Goal: Task Accomplishment & Management: Use online tool/utility

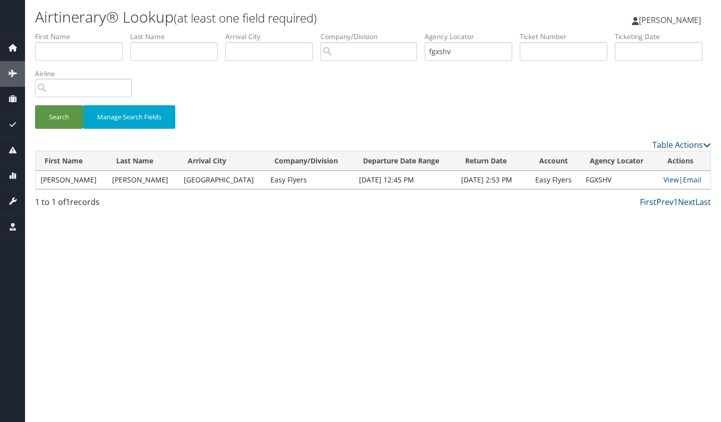
click at [354, 180] on td "[DATE] 12:45 PM" at bounding box center [405, 180] width 102 height 18
drag, startPoint x: 464, startPoint y: 54, endPoint x: 426, endPoint y: 55, distance: 37.6
click at [426, 32] on ul "First Name Last Name Departure City Arrival City Company/Division Airport/City …" at bounding box center [373, 32] width 676 height 0
type input "hqfnga"
click at [35, 105] on button "Search" at bounding box center [59, 117] width 48 height 24
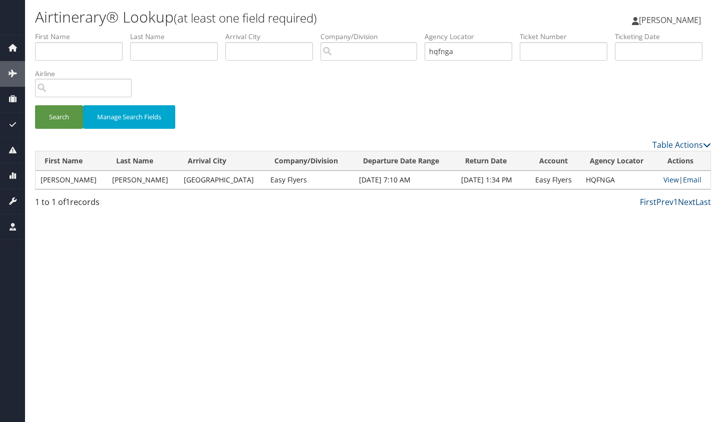
click at [56, 181] on td "[PERSON_NAME]" at bounding box center [72, 180] width 72 height 18
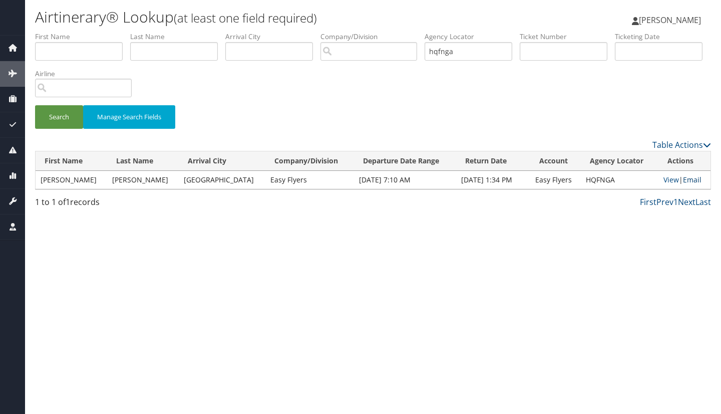
click at [686, 177] on link "Email" at bounding box center [692, 180] width 19 height 10
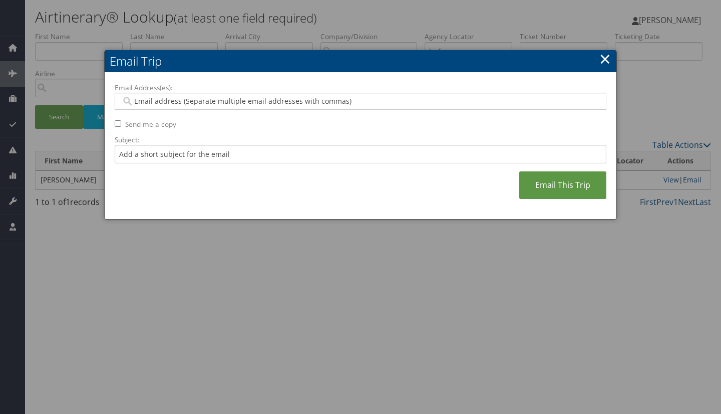
click at [287, 101] on input "Email Address(es):" at bounding box center [360, 101] width 478 height 10
paste input "[EMAIL_ADDRESS][PERSON_NAME][DOMAIN_NAME],[PERSON_NAME][EMAIL_ADDRESS][PERSON_N…"
type input "[EMAIL_ADDRESS][PERSON_NAME][DOMAIN_NAME],[PERSON_NAME][EMAIL_ADDRESS][PERSON_N…"
type input "[EMAIL_ADDRESS][PERSON_NAME][DOMAIN_NAME], [PERSON_NAME][EMAIL_ADDRESS][PERSON_…"
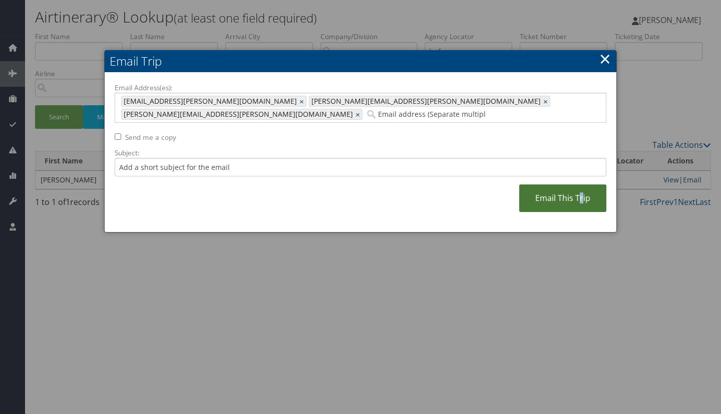
click at [583, 190] on link "Email This Trip" at bounding box center [563, 198] width 87 height 28
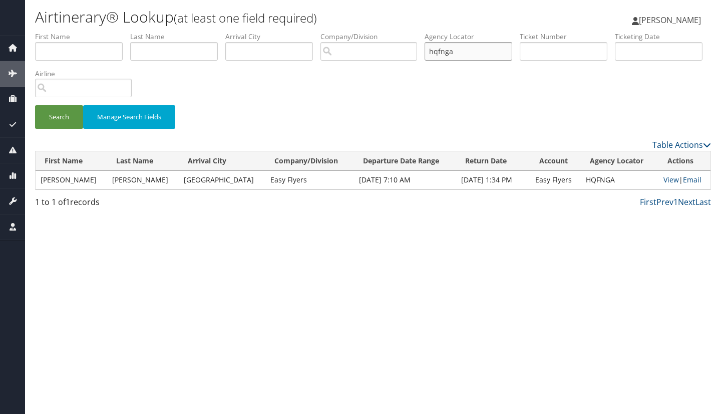
drag, startPoint x: 514, startPoint y: 46, endPoint x: 360, endPoint y: 66, distance: 155.1
click at [360, 32] on ul "First Name Last Name Departure City Arrival City Company/Division Airport/City …" at bounding box center [373, 32] width 676 height 0
type input "ntrnfp"
click at [35, 105] on button "Search" at bounding box center [59, 117] width 48 height 24
click at [689, 182] on link "Email" at bounding box center [692, 180] width 19 height 10
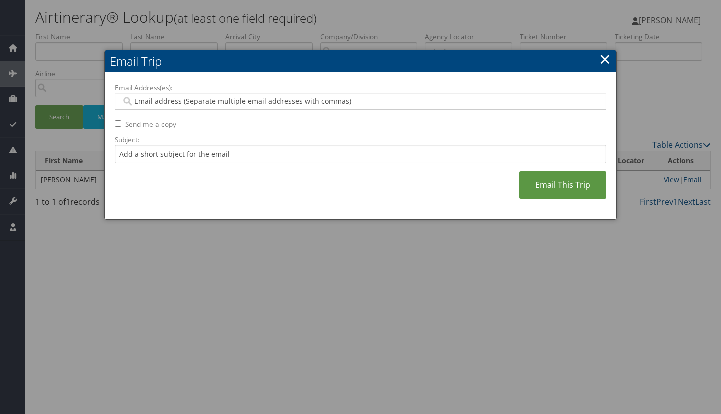
click at [388, 97] on input "Email Address(es):" at bounding box center [360, 101] width 478 height 10
paste input "[EMAIL_ADDRESS][PERSON_NAME][DOMAIN_NAME],[PERSON_NAME][EMAIL_ADDRESS][PERSON_N…"
type input "[EMAIL_ADDRESS][PERSON_NAME][DOMAIN_NAME],[PERSON_NAME][EMAIL_ADDRESS][PERSON_N…"
type input "[EMAIL_ADDRESS][PERSON_NAME][DOMAIN_NAME], [PERSON_NAME][EMAIL_ADDRESS][PERSON_…"
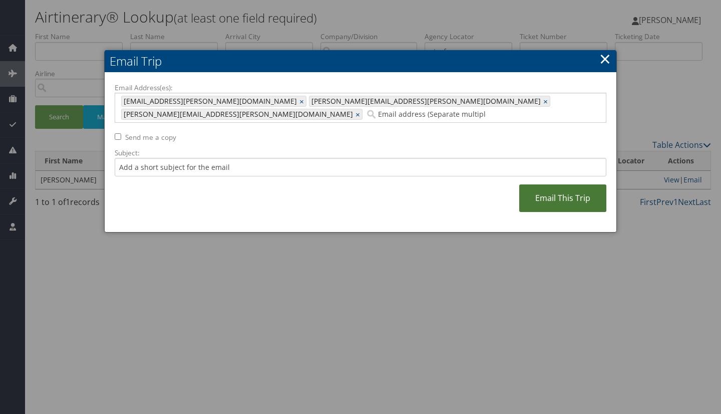
click at [556, 184] on link "Email This Trip" at bounding box center [563, 198] width 87 height 28
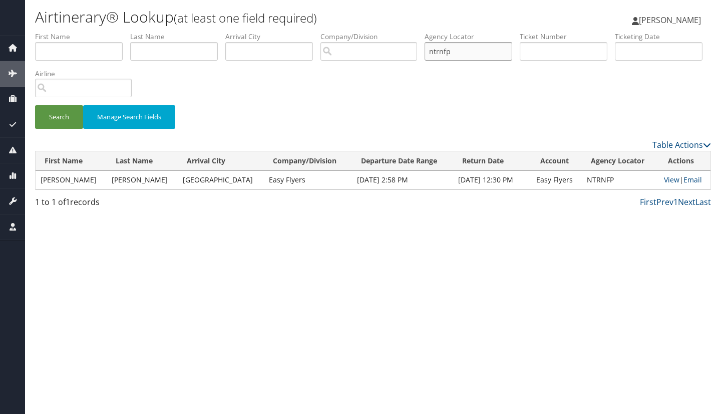
drag, startPoint x: 492, startPoint y: 45, endPoint x: 405, endPoint y: 48, distance: 86.2
click at [405, 32] on ul "First Name Last Name Departure City Arrival City Company/Division Airport/City …" at bounding box center [373, 32] width 676 height 0
type input "ycvsgk"
click at [35, 105] on button "Search" at bounding box center [59, 117] width 48 height 24
click at [691, 181] on link "Email" at bounding box center [693, 180] width 19 height 10
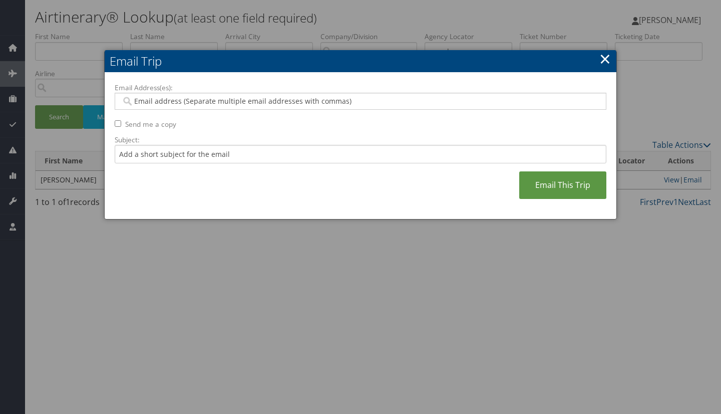
click at [399, 97] on input "Email Address(es):" at bounding box center [360, 101] width 478 height 10
paste input "[EMAIL_ADDRESS][PERSON_NAME][DOMAIN_NAME],[PERSON_NAME][EMAIL_ADDRESS][PERSON_N…"
type input "[EMAIL_ADDRESS][PERSON_NAME][DOMAIN_NAME],[PERSON_NAME][EMAIL_ADDRESS][PERSON_N…"
type input "[EMAIL_ADDRESS][PERSON_NAME][DOMAIN_NAME], [PERSON_NAME][EMAIL_ADDRESS][PERSON_…"
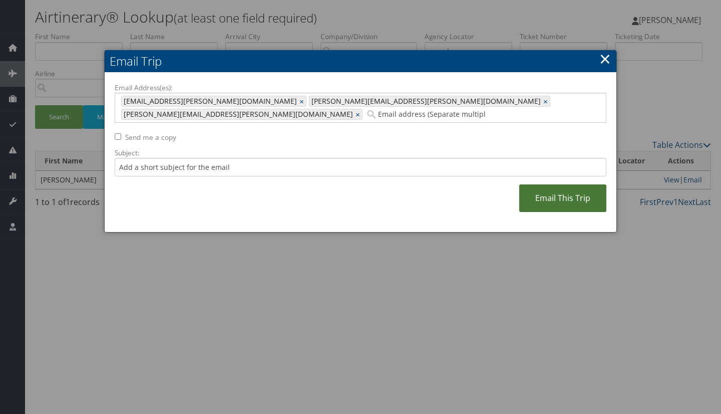
click at [557, 192] on link "Email This Trip" at bounding box center [563, 198] width 87 height 28
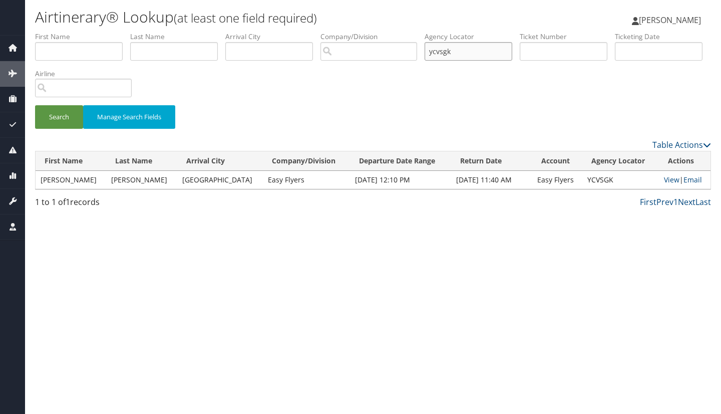
drag, startPoint x: 490, startPoint y: 48, endPoint x: 368, endPoint y: 54, distance: 122.4
click at [368, 32] on ul "First Name Last Name Departure City Arrival City Company/Division Airport/City …" at bounding box center [373, 32] width 676 height 0
type input "kganod"
click at [35, 105] on button "Search" at bounding box center [59, 117] width 48 height 24
click at [687, 178] on link "Email" at bounding box center [693, 180] width 19 height 10
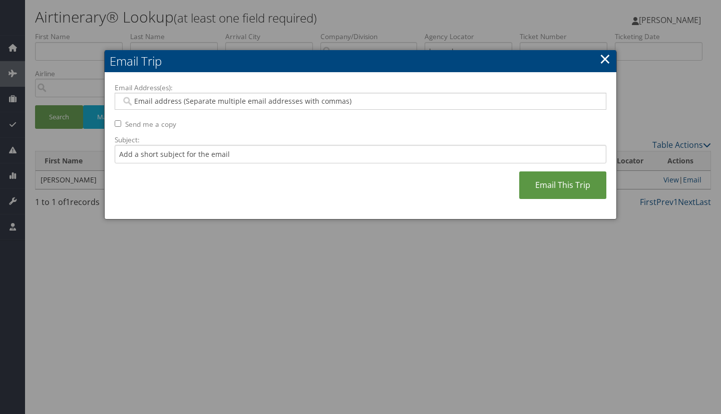
click at [380, 98] on input "Email Address(es):" at bounding box center [360, 101] width 478 height 10
paste input "[EMAIL_ADDRESS][PERSON_NAME][DOMAIN_NAME],[PERSON_NAME][EMAIL_ADDRESS][PERSON_N…"
type input "[EMAIL_ADDRESS][PERSON_NAME][DOMAIN_NAME],[PERSON_NAME][EMAIL_ADDRESS][PERSON_N…"
type input "[EMAIL_ADDRESS][PERSON_NAME][DOMAIN_NAME], [PERSON_NAME][EMAIL_ADDRESS][PERSON_…"
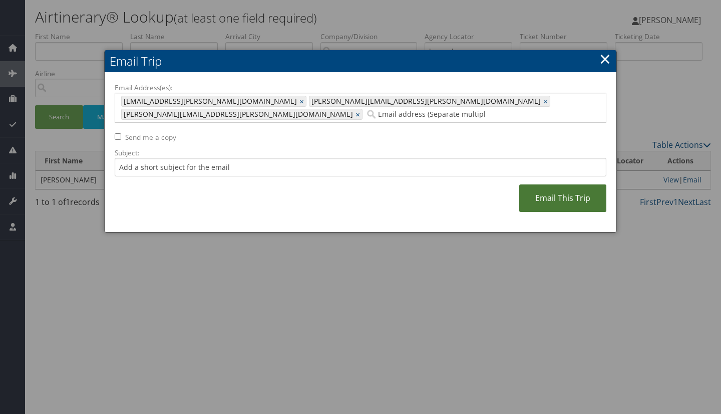
click at [529, 184] on link "Email This Trip" at bounding box center [563, 198] width 87 height 28
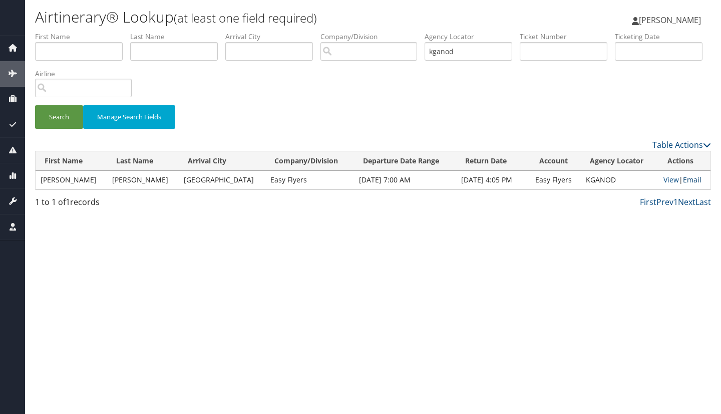
click at [690, 181] on link "Email" at bounding box center [692, 180] width 19 height 10
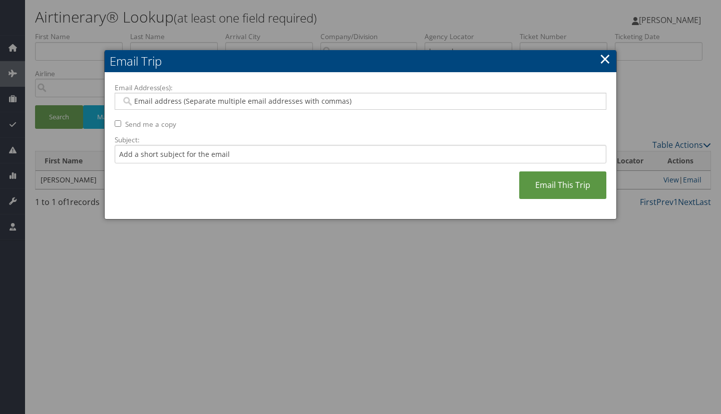
click at [273, 105] on input "Email Address(es):" at bounding box center [360, 101] width 478 height 10
paste input "[EMAIL_ADDRESS][PERSON_NAME][DOMAIN_NAME],[PERSON_NAME][EMAIL_ADDRESS][PERSON_N…"
type input "[EMAIL_ADDRESS][PERSON_NAME][DOMAIN_NAME],[PERSON_NAME][EMAIL_ADDRESS][PERSON_N…"
type input "[EMAIL_ADDRESS][PERSON_NAME][DOMAIN_NAME], [PERSON_NAME][EMAIL_ADDRESS][PERSON_…"
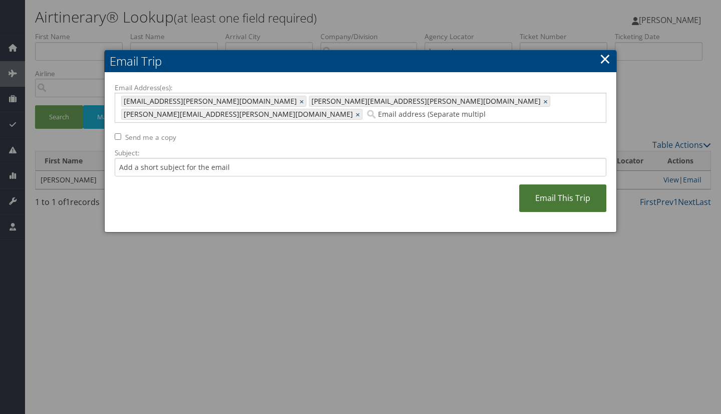
click at [555, 184] on link "Email This Trip" at bounding box center [563, 198] width 87 height 28
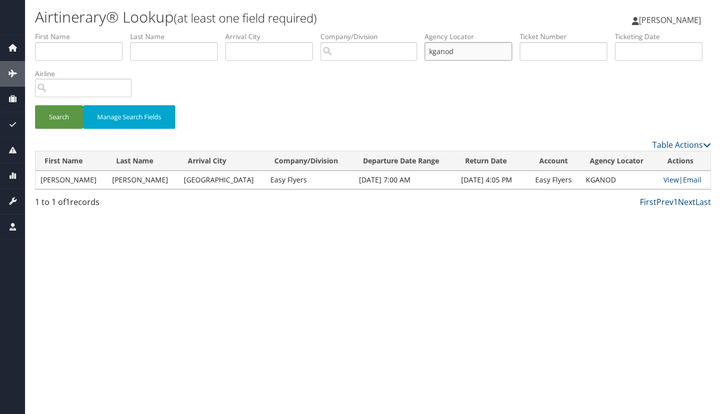
drag, startPoint x: 474, startPoint y: 52, endPoint x: 435, endPoint y: 45, distance: 39.8
click at [435, 45] on input "kganod" at bounding box center [469, 51] width 88 height 19
drag, startPoint x: 480, startPoint y: 52, endPoint x: 429, endPoint y: 52, distance: 51.1
click at [429, 32] on ul "First Name Last Name Departure City Arrival City Company/Division Airport/City …" at bounding box center [373, 32] width 676 height 0
type input "gdfliv"
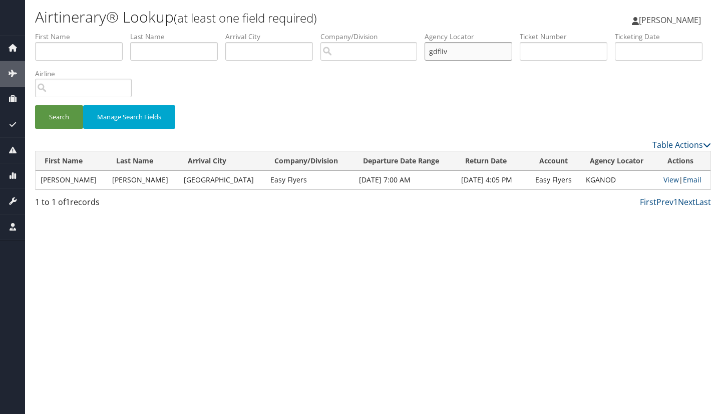
click at [35, 105] on button "Search" at bounding box center [59, 117] width 48 height 24
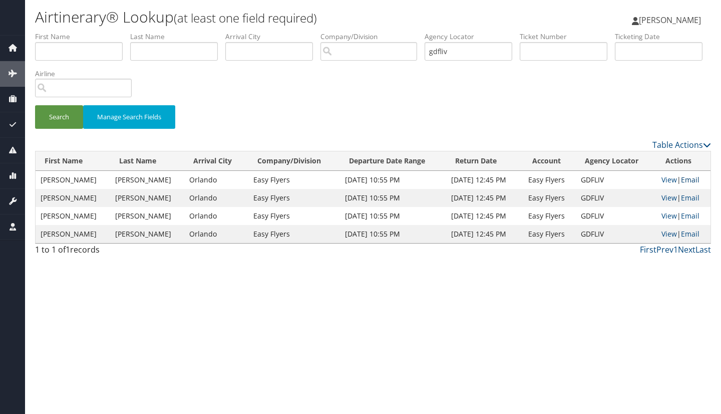
click at [688, 179] on link "Email" at bounding box center [690, 180] width 19 height 10
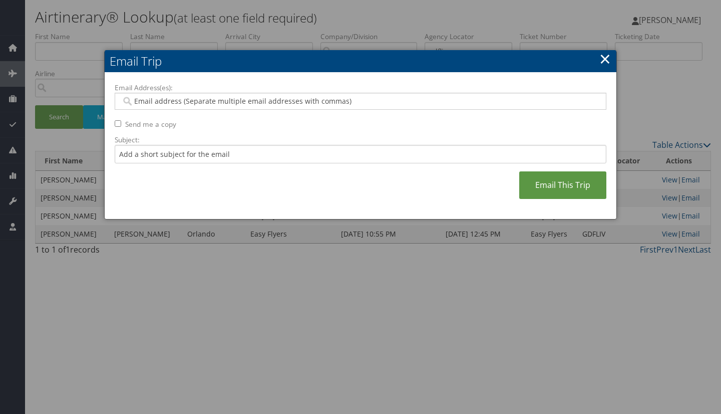
click at [484, 104] on input "Email Address(es):" at bounding box center [360, 101] width 478 height 10
paste input "[EMAIL_ADDRESS][PERSON_NAME][DOMAIN_NAME],[PERSON_NAME][EMAIL_ADDRESS][PERSON_N…"
type input "[EMAIL_ADDRESS][PERSON_NAME][DOMAIN_NAME],[PERSON_NAME][EMAIL_ADDRESS][PERSON_N…"
type input "[EMAIL_ADDRESS][PERSON_NAME][DOMAIN_NAME], [PERSON_NAME][EMAIL_ADDRESS][PERSON_…"
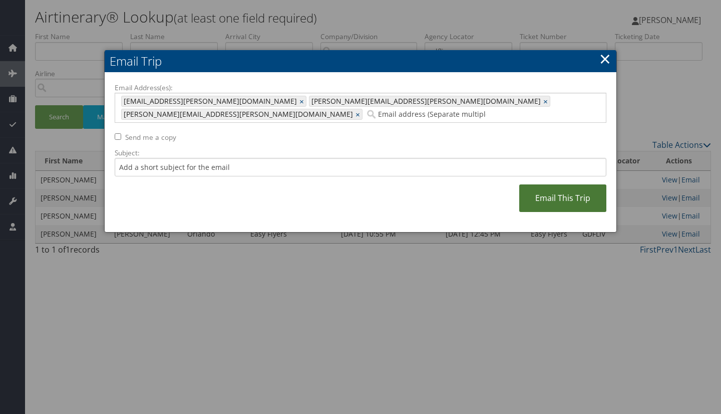
click at [567, 184] on link "Email This Trip" at bounding box center [563, 198] width 87 height 28
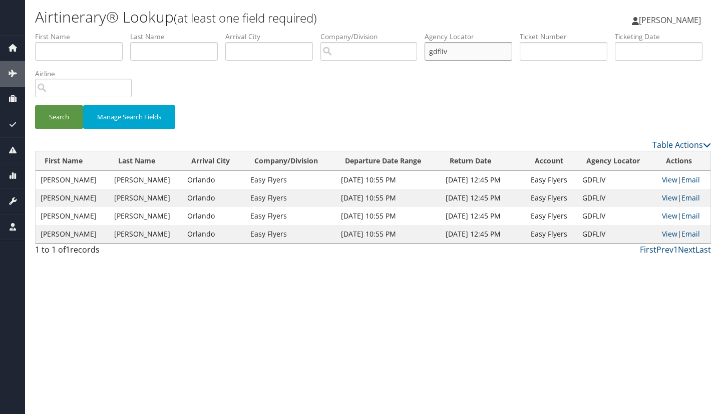
drag, startPoint x: 474, startPoint y: 50, endPoint x: 389, endPoint y: 50, distance: 84.7
click at [389, 32] on ul "First Name Last Name Departure City Arrival City Company/Division Airport/City …" at bounding box center [373, 32] width 676 height 0
type input "hcthif"
click at [35, 105] on button "Search" at bounding box center [59, 117] width 48 height 24
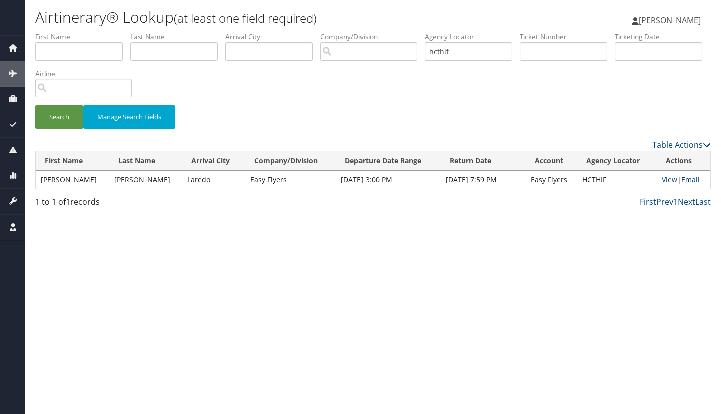
click at [690, 182] on link "Email" at bounding box center [691, 180] width 19 height 10
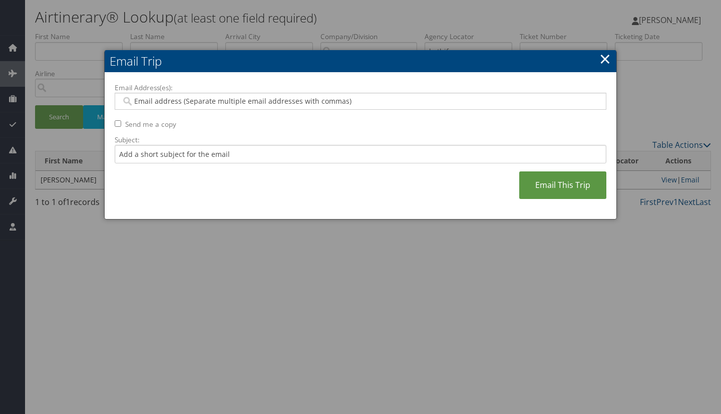
click at [324, 99] on input "Email Address(es):" at bounding box center [360, 101] width 478 height 10
paste input "[EMAIL_ADDRESS][PERSON_NAME][DOMAIN_NAME],[PERSON_NAME][EMAIL_ADDRESS][PERSON_N…"
type input "[EMAIL_ADDRESS][PERSON_NAME][DOMAIN_NAME],[PERSON_NAME][EMAIL_ADDRESS][PERSON_N…"
type input "[EMAIL_ADDRESS][PERSON_NAME][DOMAIN_NAME], [PERSON_NAME][EMAIL_ADDRESS][PERSON_…"
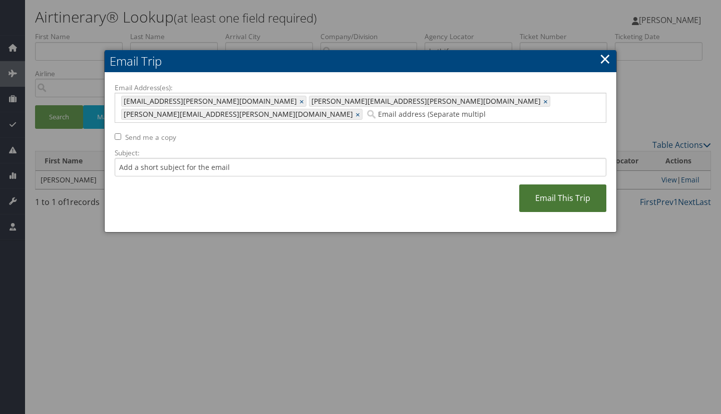
click at [547, 189] on link "Email This Trip" at bounding box center [563, 198] width 87 height 28
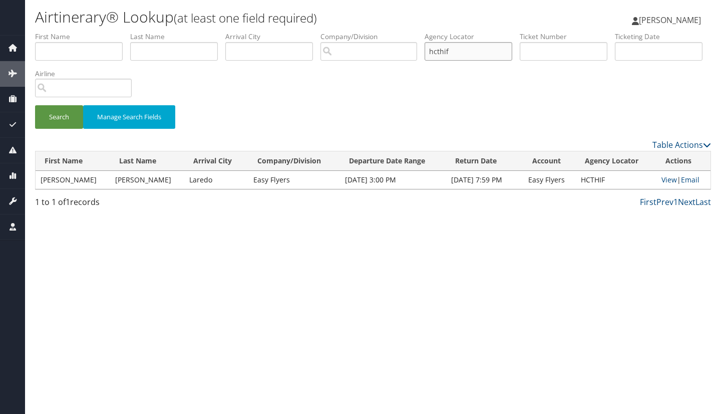
drag, startPoint x: 498, startPoint y: 48, endPoint x: 325, endPoint y: 50, distance: 172.9
click at [325, 32] on ul "First Name Last Name Departure City Arrival City Company/Division Airport/City …" at bounding box center [373, 32] width 676 height 0
type input "hqfnga"
click at [35, 105] on button "Search" at bounding box center [59, 117] width 48 height 24
click at [695, 177] on link "Email" at bounding box center [692, 180] width 19 height 10
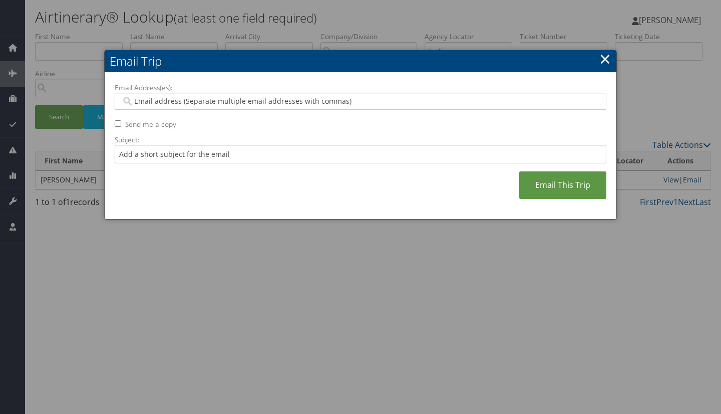
click at [353, 93] on div at bounding box center [361, 101] width 492 height 17
click at [342, 103] on input "Email Address(es):" at bounding box center [360, 101] width 478 height 10
paste input "[EMAIL_ADDRESS][PERSON_NAME][DOMAIN_NAME],[PERSON_NAME][EMAIL_ADDRESS][PERSON_N…"
type input "[EMAIL_ADDRESS][PERSON_NAME][DOMAIN_NAME],[PERSON_NAME][EMAIL_ADDRESS][PERSON_N…"
type input "[EMAIL_ADDRESS][PERSON_NAME][DOMAIN_NAME], [PERSON_NAME][EMAIL_ADDRESS][PERSON_…"
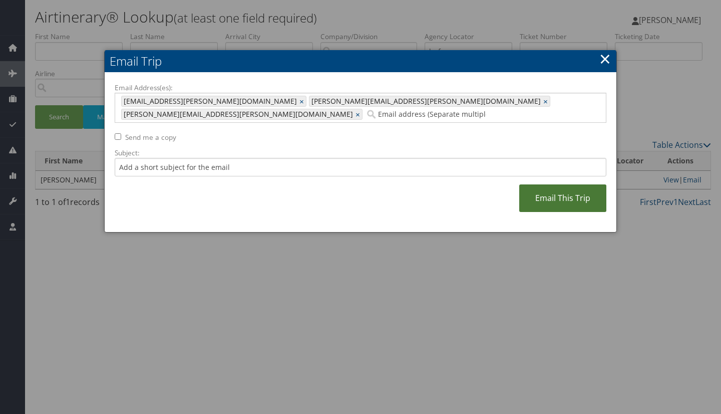
click at [566, 184] on link "Email This Trip" at bounding box center [563, 198] width 87 height 28
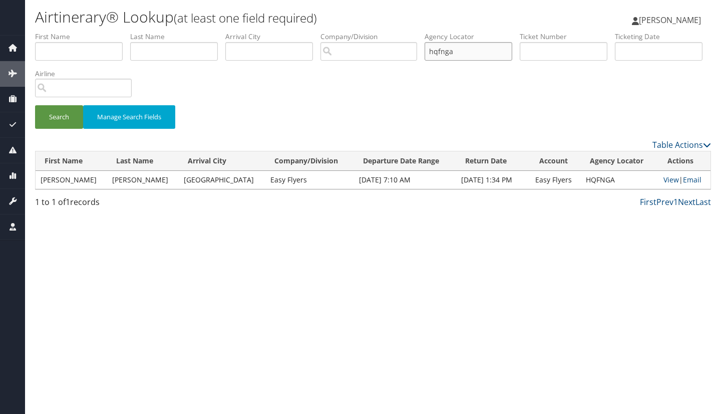
drag, startPoint x: 471, startPoint y: 48, endPoint x: 357, endPoint y: 48, distance: 113.7
click at [357, 32] on ul "First Name Last Name Departure City Arrival City Company/Division Airport/City …" at bounding box center [373, 32] width 676 height 0
type input "ntrnfp"
click at [35, 105] on button "Search" at bounding box center [59, 117] width 48 height 24
click at [694, 180] on link "Email" at bounding box center [692, 180] width 19 height 10
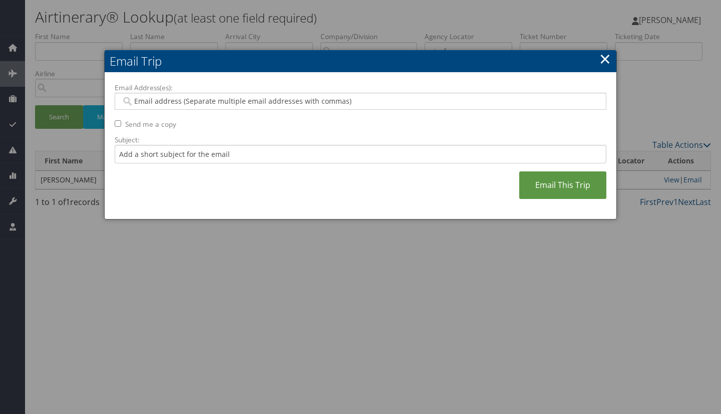
click at [278, 99] on input "Email Address(es):" at bounding box center [360, 101] width 478 height 10
paste input "[EMAIL_ADDRESS][PERSON_NAME][DOMAIN_NAME],[PERSON_NAME][EMAIL_ADDRESS][PERSON_N…"
type input "[EMAIL_ADDRESS][PERSON_NAME][DOMAIN_NAME],[PERSON_NAME][EMAIL_ADDRESS][PERSON_N…"
type input "[EMAIL_ADDRESS][PERSON_NAME][DOMAIN_NAME], [PERSON_NAME][EMAIL_ADDRESS][PERSON_…"
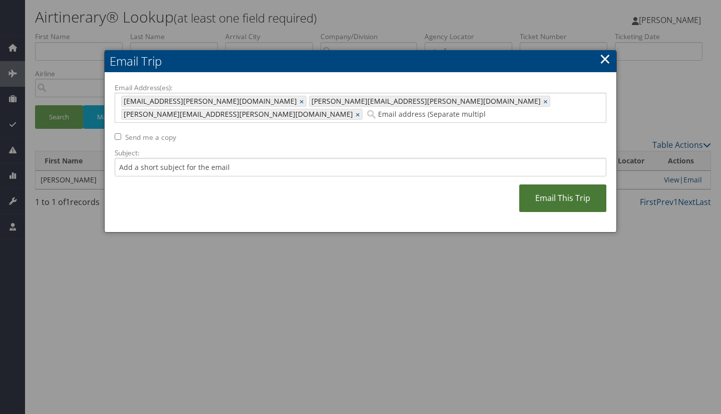
click at [571, 187] on link "Email This Trip" at bounding box center [563, 198] width 87 height 28
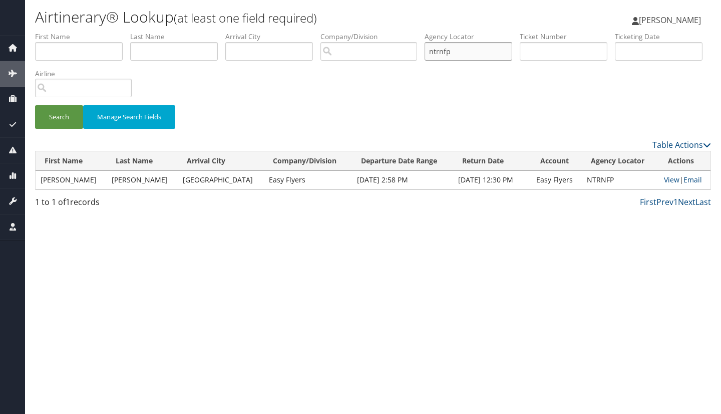
drag, startPoint x: 485, startPoint y: 58, endPoint x: 420, endPoint y: 50, distance: 65.1
click at [420, 32] on ul "First Name Last Name Departure City Arrival City Company/Division Airport/City …" at bounding box center [373, 32] width 676 height 0
type input "ycvsgk"
click at [35, 105] on button "Search" at bounding box center [59, 117] width 48 height 24
click at [689, 176] on link "Email" at bounding box center [693, 180] width 19 height 10
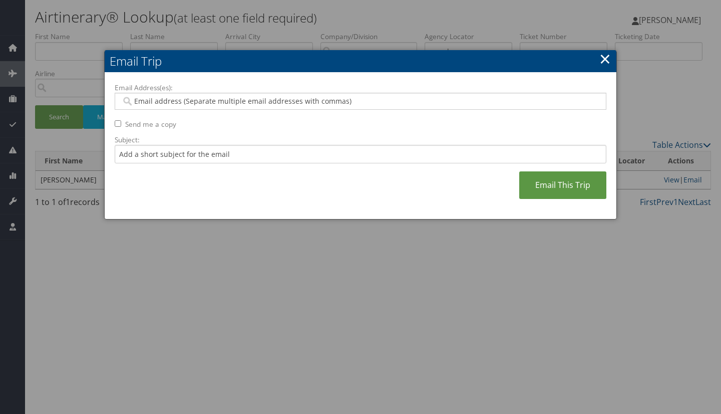
click at [376, 95] on div at bounding box center [361, 101] width 492 height 17
paste input "[EMAIL_ADDRESS][PERSON_NAME][DOMAIN_NAME],[PERSON_NAME][EMAIL_ADDRESS][PERSON_N…"
type input "[EMAIL_ADDRESS][PERSON_NAME][DOMAIN_NAME],[PERSON_NAME][EMAIL_ADDRESS][PERSON_N…"
type input "[EMAIL_ADDRESS][PERSON_NAME][DOMAIN_NAME], [PERSON_NAME][EMAIL_ADDRESS][PERSON_…"
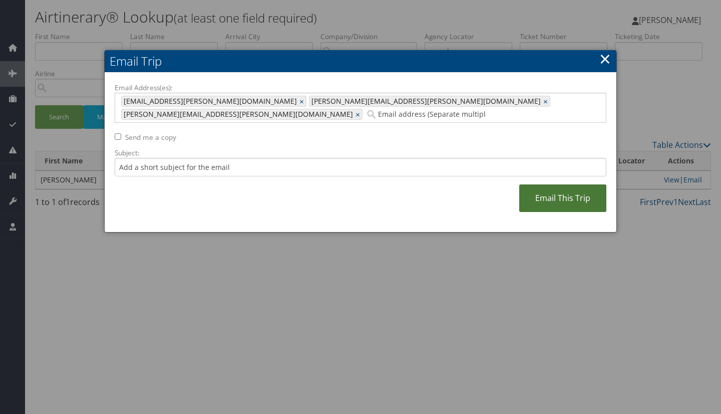
click at [549, 184] on link "Email This Trip" at bounding box center [563, 198] width 87 height 28
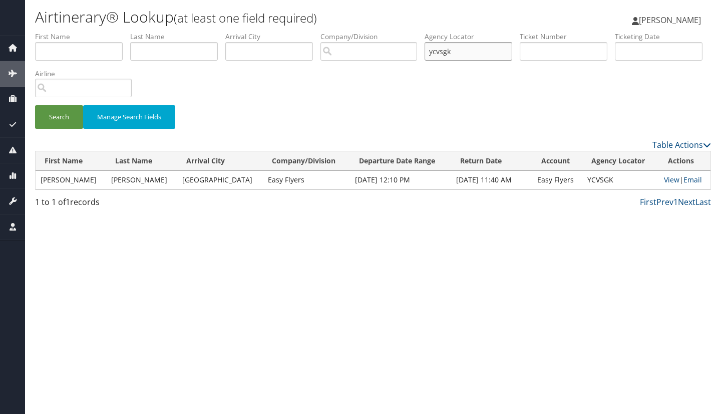
drag, startPoint x: 478, startPoint y: 56, endPoint x: 302, endPoint y: 55, distance: 175.9
click at [302, 32] on ul "First Name Last Name Departure City Arrival City Company/Division Airport/City …" at bounding box center [373, 32] width 676 height 0
type input "kganod"
click at [35, 105] on button "Search" at bounding box center [59, 117] width 48 height 24
click at [690, 176] on link "Email" at bounding box center [693, 180] width 19 height 10
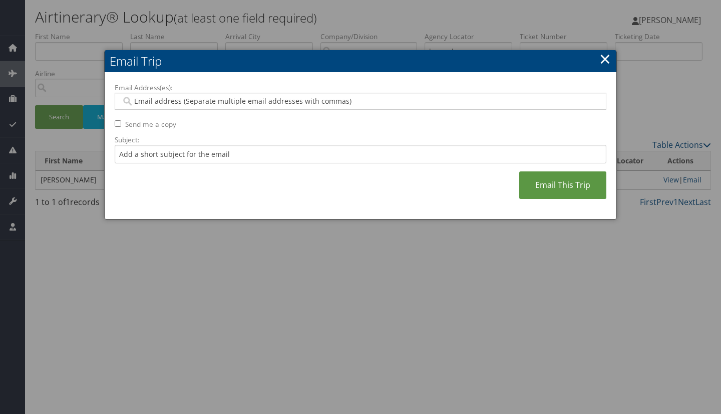
click at [235, 102] on input "Email Address(es):" at bounding box center [360, 101] width 478 height 10
paste input "[EMAIL_ADDRESS][PERSON_NAME][DOMAIN_NAME],[PERSON_NAME][EMAIL_ADDRESS][PERSON_N…"
type input "[EMAIL_ADDRESS][PERSON_NAME][DOMAIN_NAME],[PERSON_NAME][EMAIL_ADDRESS][PERSON_N…"
type input "[EMAIL_ADDRESS][PERSON_NAME][DOMAIN_NAME], [PERSON_NAME][EMAIL_ADDRESS][PERSON_…"
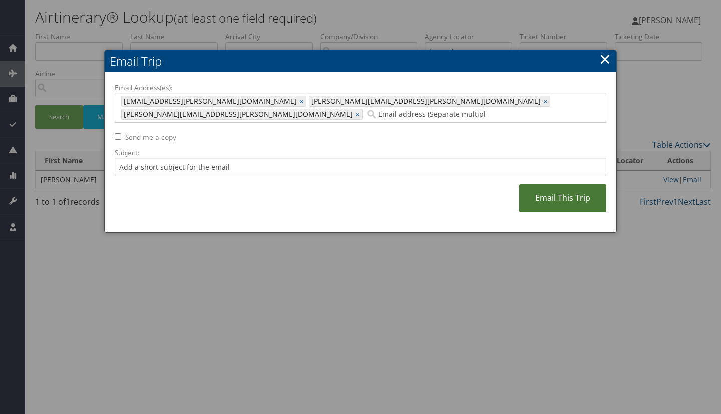
click at [548, 184] on link "Email This Trip" at bounding box center [563, 198] width 87 height 28
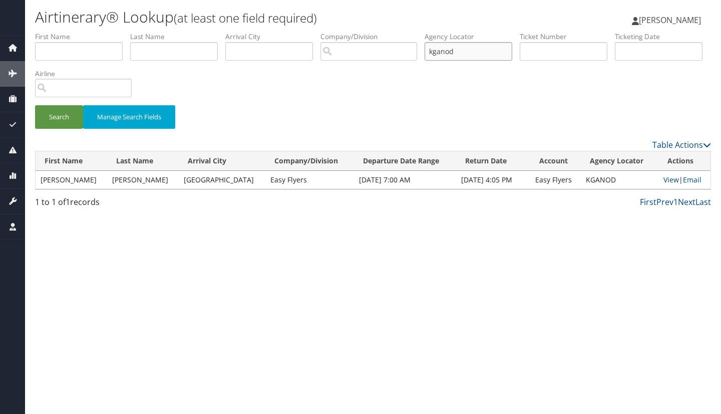
drag, startPoint x: 459, startPoint y: 49, endPoint x: 415, endPoint y: 49, distance: 44.6
click at [415, 32] on ul "First Name Last Name Departure City Arrival City Company/Division Airport/City …" at bounding box center [373, 32] width 676 height 0
click at [35, 105] on button "Search" at bounding box center [59, 117] width 48 height 24
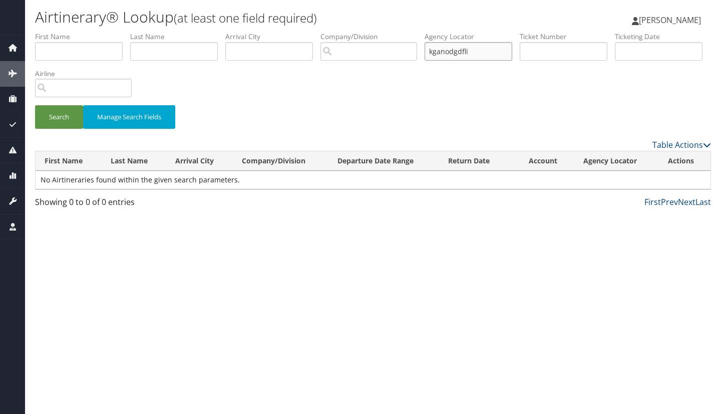
drag, startPoint x: 483, startPoint y: 54, endPoint x: 350, endPoint y: 41, distance: 133.9
click at [350, 32] on ul "First Name Last Name Departure City Arrival City Company/Division Airport/City …" at bounding box center [373, 32] width 676 height 0
type input "gdfliv"
click at [35, 105] on button "Search" at bounding box center [59, 117] width 48 height 24
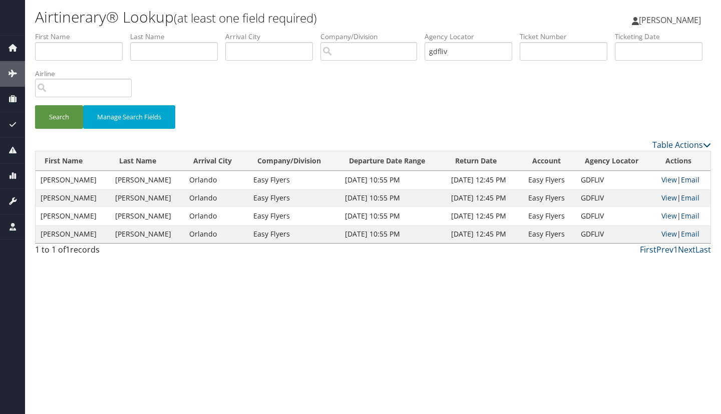
click at [686, 178] on link "Email" at bounding box center [690, 180] width 19 height 10
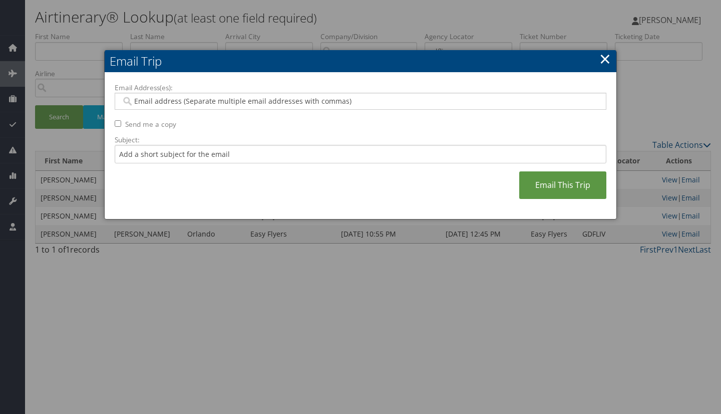
click at [394, 95] on div at bounding box center [361, 101] width 492 height 17
paste input "[EMAIL_ADDRESS][PERSON_NAME][DOMAIN_NAME],[PERSON_NAME][EMAIL_ADDRESS][PERSON_N…"
type input "[EMAIL_ADDRESS][PERSON_NAME][DOMAIN_NAME],[PERSON_NAME][EMAIL_ADDRESS][PERSON_N…"
type input "[EMAIL_ADDRESS][PERSON_NAME][DOMAIN_NAME], [PERSON_NAME][EMAIL_ADDRESS][PERSON_…"
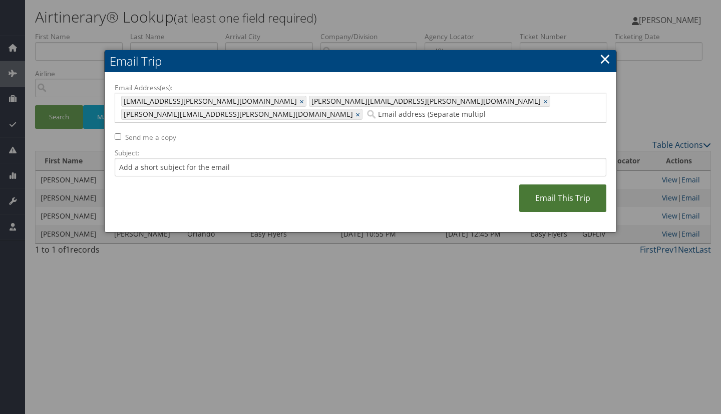
click at [553, 184] on link "Email This Trip" at bounding box center [563, 198] width 87 height 28
